Goal: Register for event/course

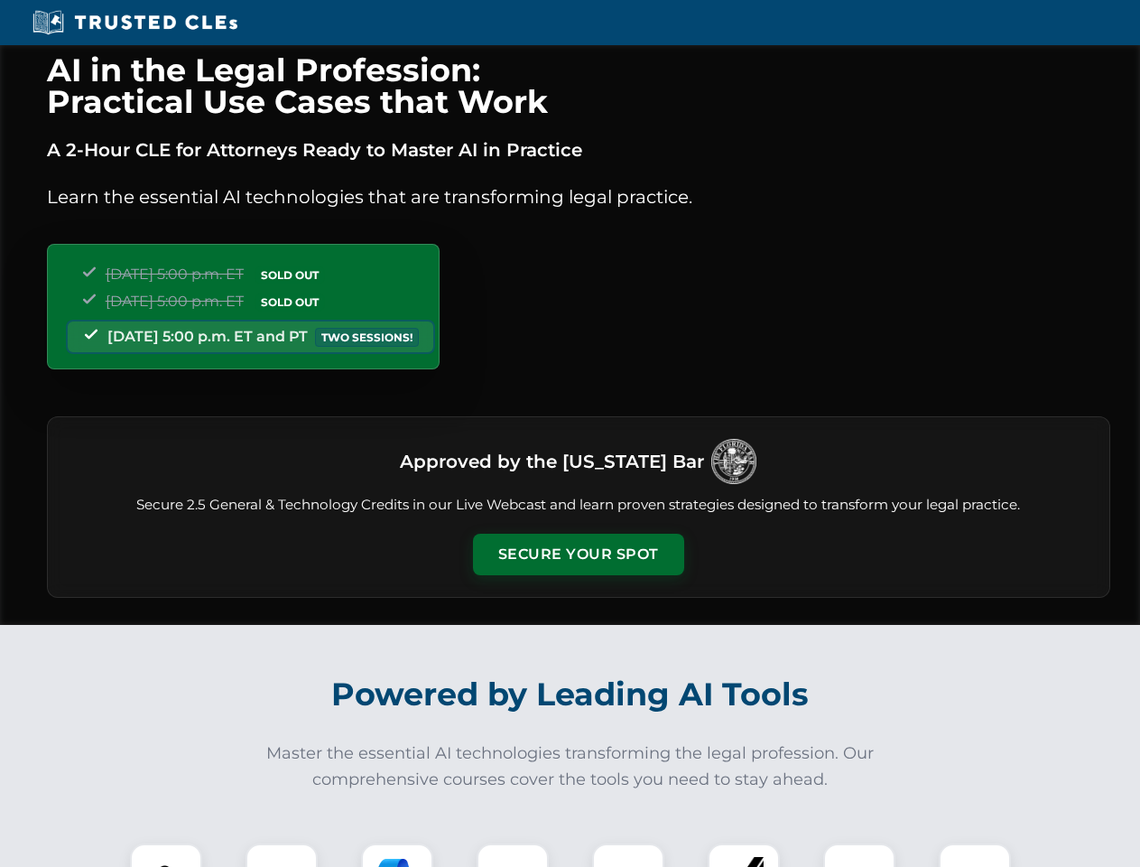
click at [578, 554] on button "Secure Your Spot" at bounding box center [578, 555] width 211 height 42
click at [166, 855] on img at bounding box center [166, 879] width 52 height 52
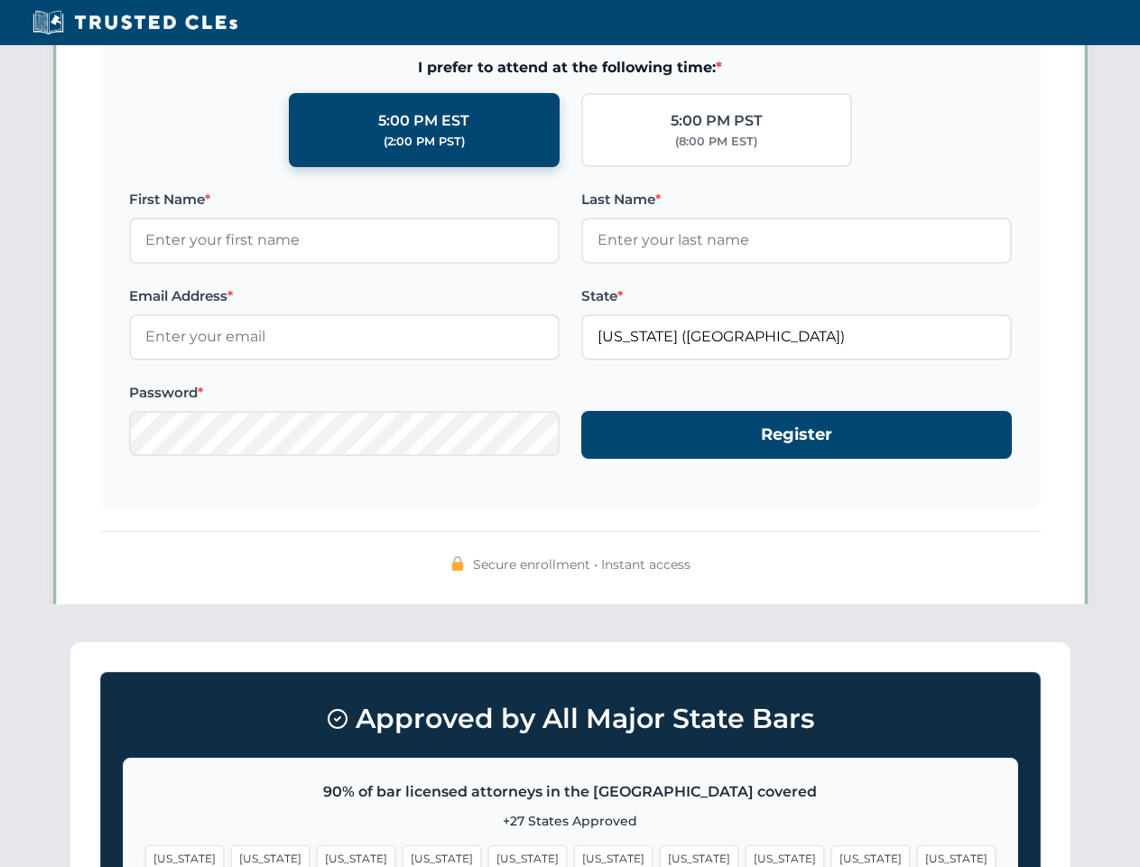
click at [660, 855] on span "[US_STATE]" at bounding box center [699, 858] width 79 height 26
click at [831, 855] on span "[US_STATE]" at bounding box center [870, 858] width 79 height 26
